Goal: Task Accomplishment & Management: Complete application form

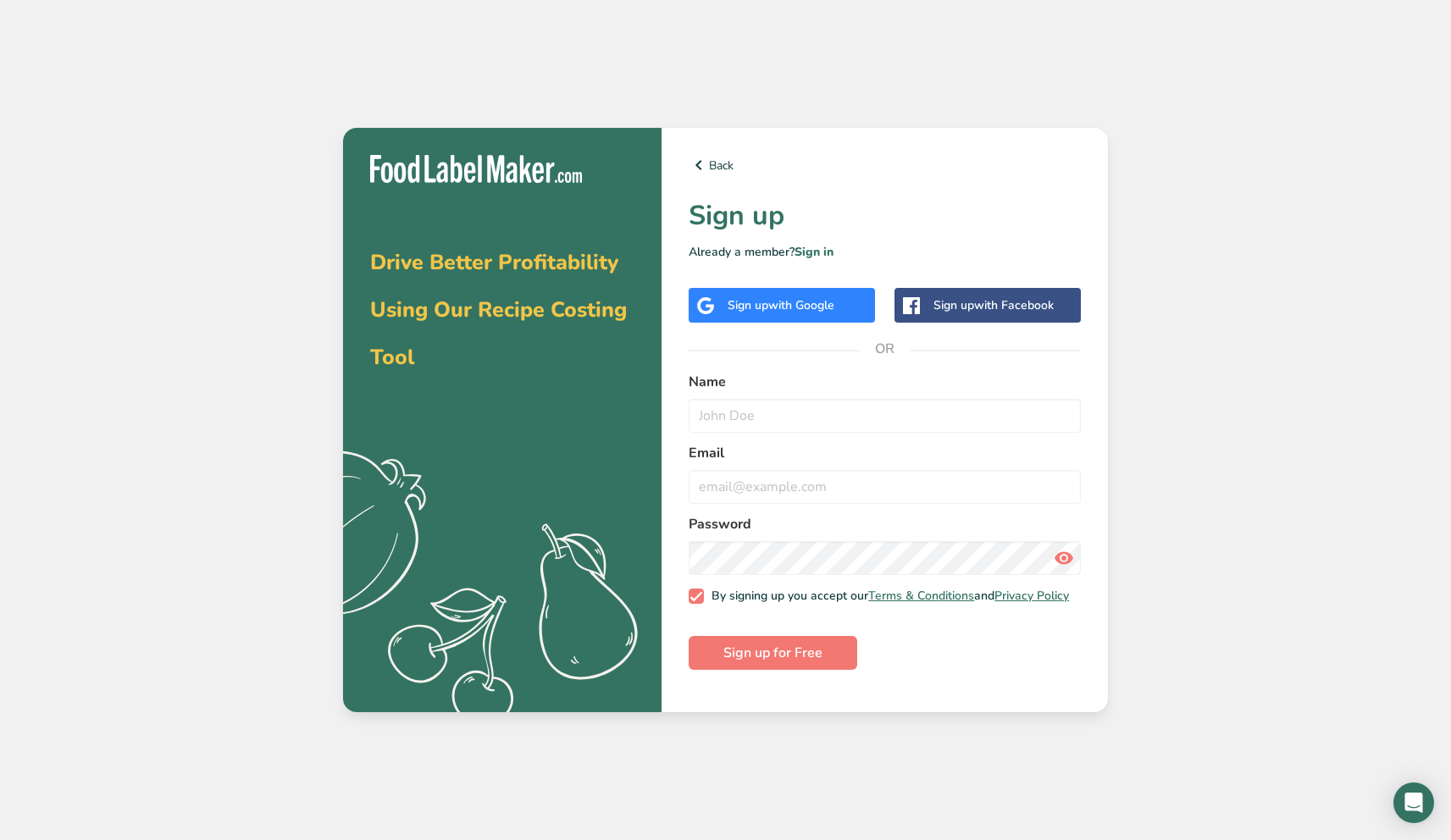
click at [771, 297] on div "Sign up with Google" at bounding box center [781, 306] width 107 height 18
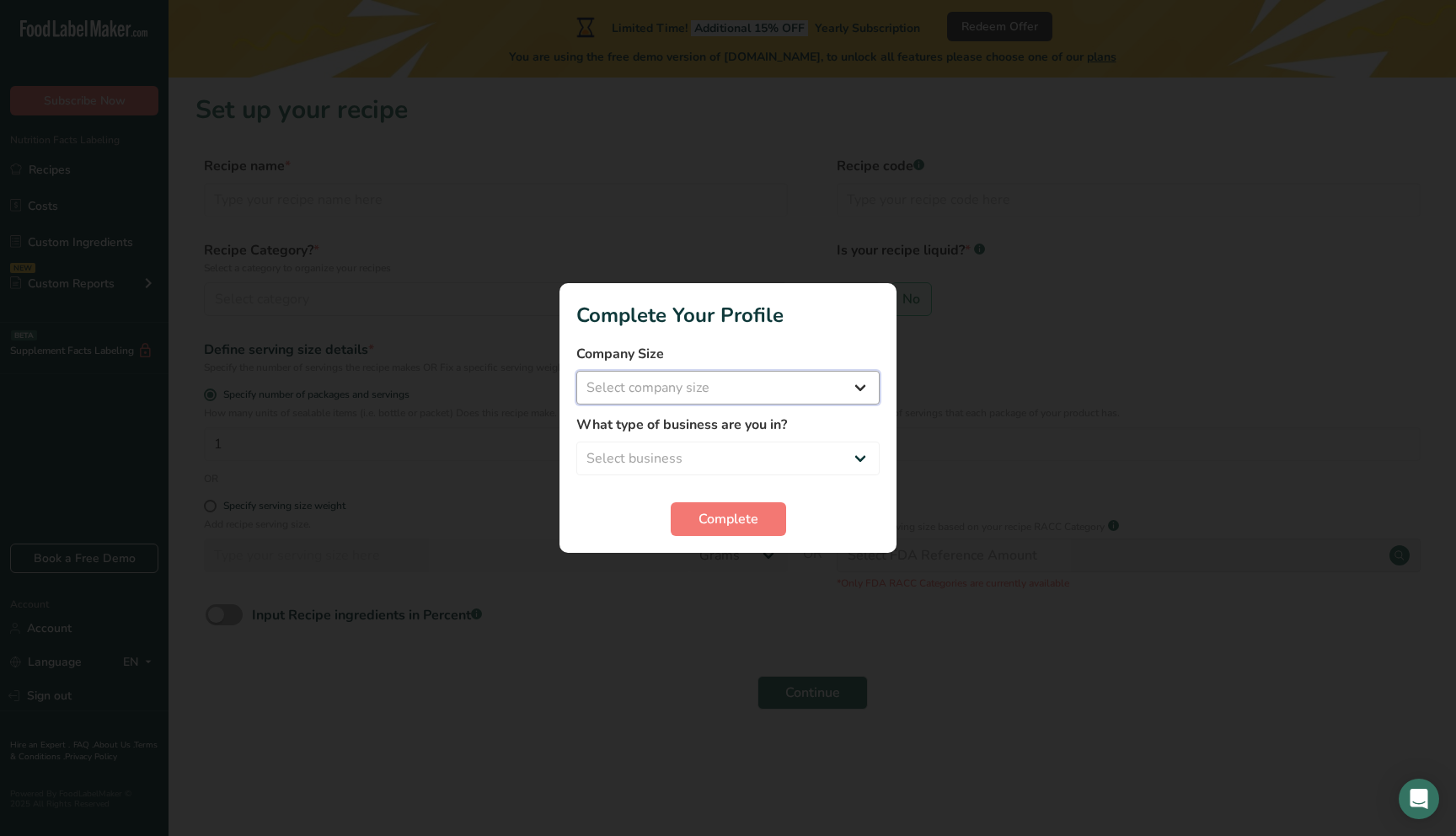
click at [685, 387] on select "Select company size Fewer than 10 Employees 10 to 50 Employees 51 to 500 Employ…" at bounding box center [728, 388] width 303 height 33
select select "1"
click at [712, 449] on select "Select business Packaged Food Manufacturer Restaurant & Cafe Bakery Meal Plans …" at bounding box center [728, 458] width 303 height 33
select select "8"
click at [725, 523] on span "Complete" at bounding box center [728, 519] width 60 height 21
